Goal: Information Seeking & Learning: Find specific fact

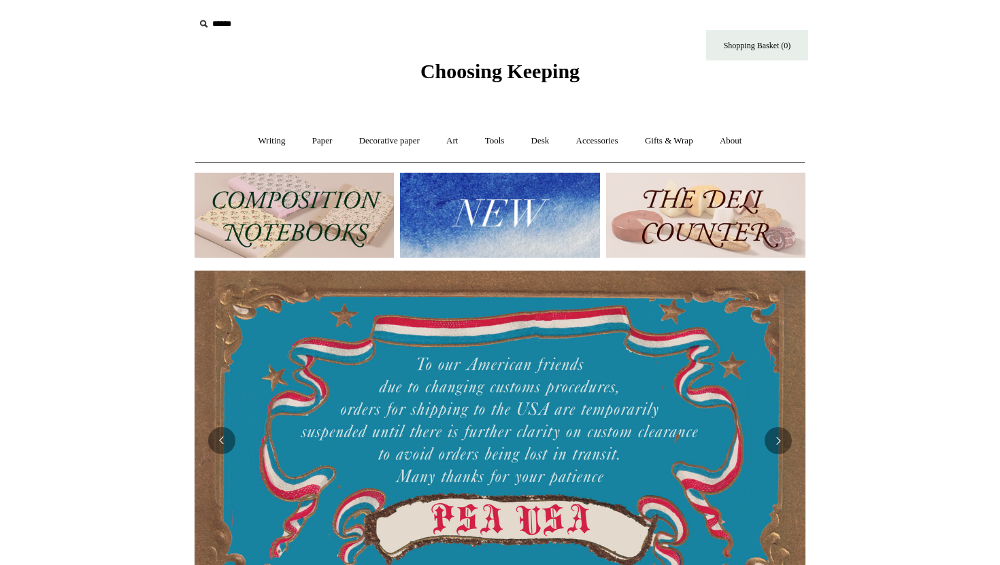
click at [204, 19] on icon at bounding box center [203, 23] width 15 height 15
click at [202, 23] on icon at bounding box center [203, 23] width 15 height 15
click at [218, 25] on input "text" at bounding box center [278, 24] width 167 height 25
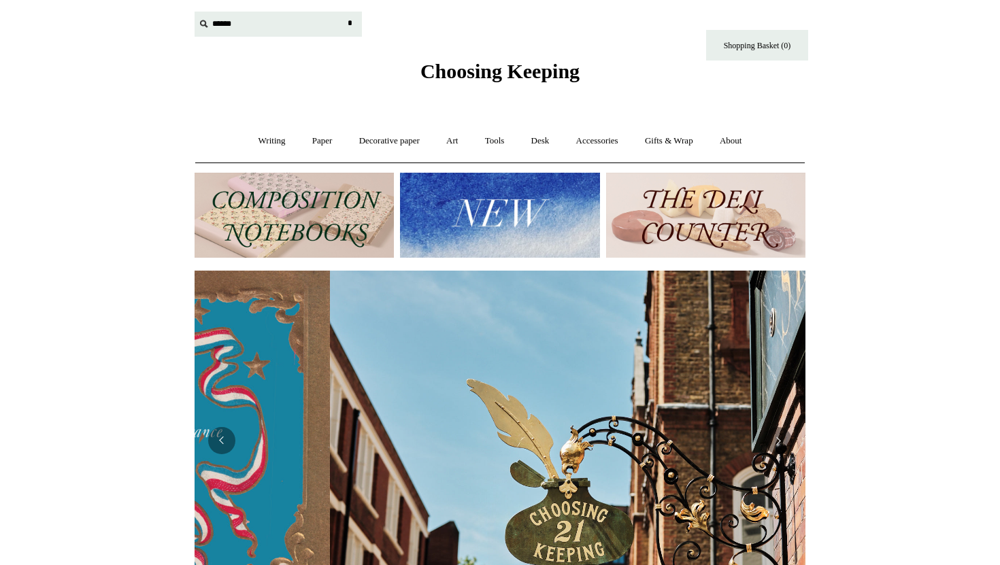
scroll to position [0, 611]
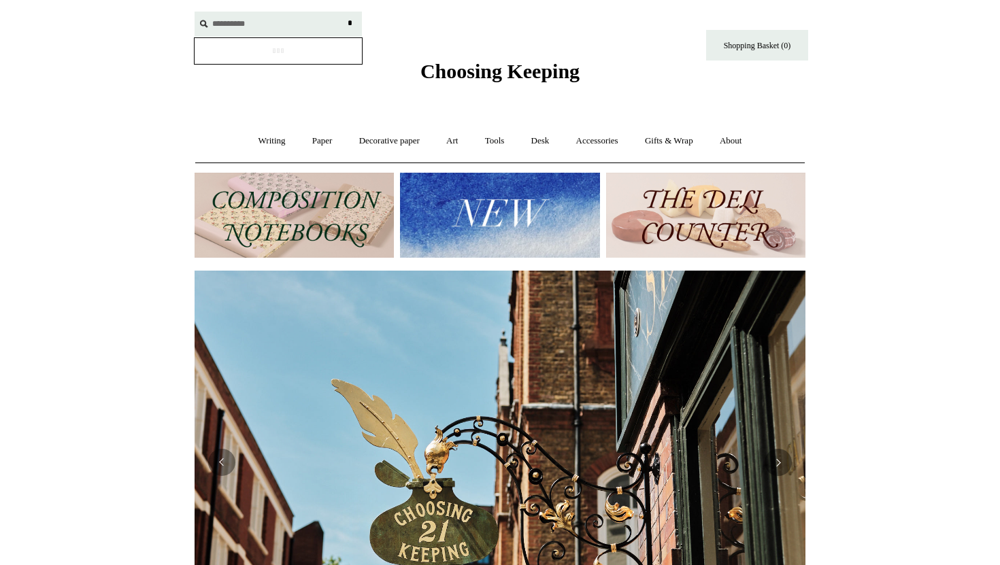
type input "**********"
click at [343, 12] on input "*" at bounding box center [350, 24] width 14 height 24
